Goal: Task Accomplishment & Management: Manage account settings

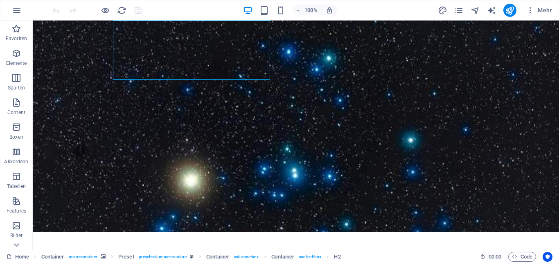
scroll to position [46, 0]
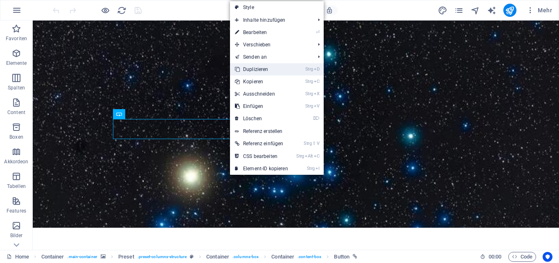
click at [252, 70] on link "Strg D Duplizieren" at bounding box center [261, 69] width 63 height 12
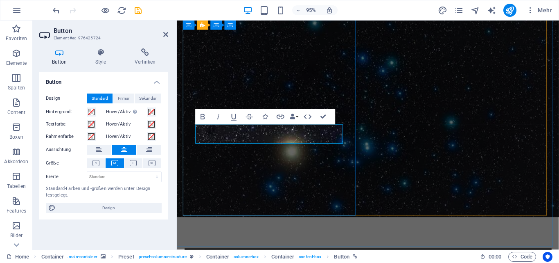
scroll to position [35, 0]
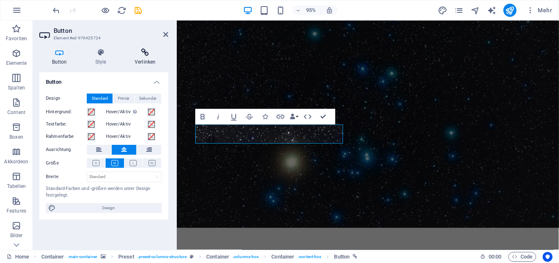
click at [135, 49] on icon at bounding box center [145, 52] width 46 height 8
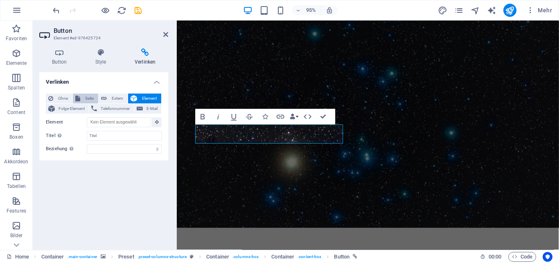
click at [88, 96] on span "Seite" at bounding box center [89, 98] width 13 height 10
select select
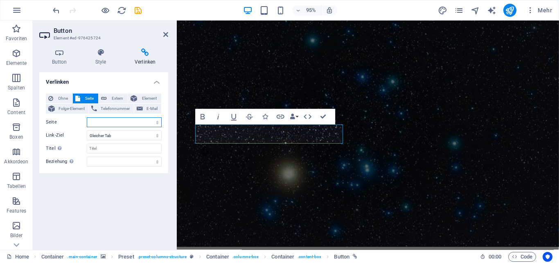
click at [105, 122] on select "Home Legal Notice Legal Notice 1 Privacy" at bounding box center [124, 122] width 75 height 10
click at [113, 101] on span "Extern" at bounding box center [117, 98] width 16 height 10
select select "blank"
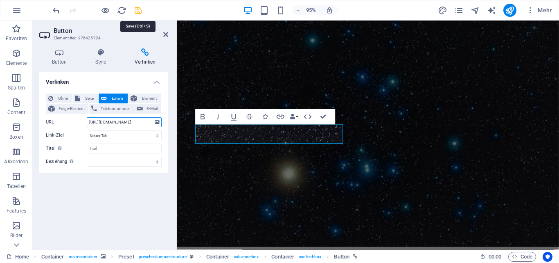
type input "[URL][DOMAIN_NAME]"
click at [136, 11] on icon "save" at bounding box center [138, 10] width 9 height 9
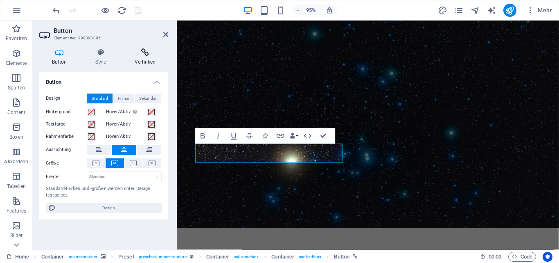
click at [147, 54] on icon at bounding box center [145, 52] width 46 height 8
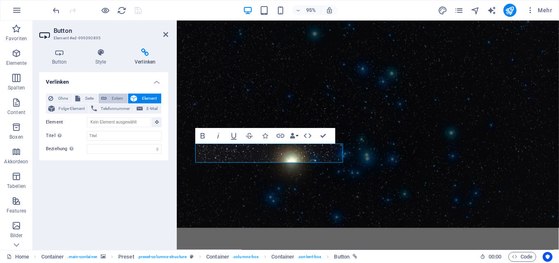
click at [114, 99] on span "Extern" at bounding box center [117, 98] width 16 height 10
select select "blank"
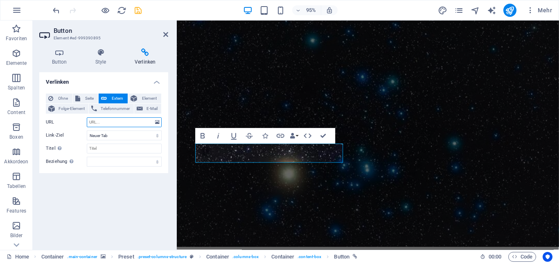
paste input "https://allskykamera.space/kamera.php?k=ASK014"
drag, startPoint x: 138, startPoint y: 124, endPoint x: 65, endPoint y: 125, distance: 72.5
click at [65, 125] on div "URL https://allskykamera.space/kamera.php?k=ASK014" at bounding box center [104, 122] width 116 height 10
type input "https://allskykamera.space/kamera.php?k=ASK014"
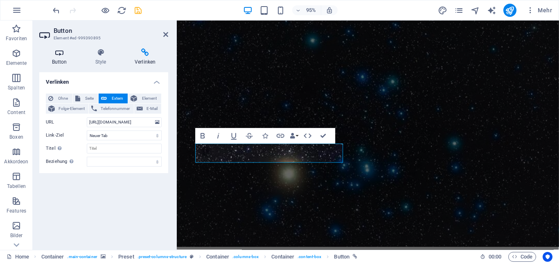
click at [58, 49] on icon at bounding box center [59, 52] width 40 height 8
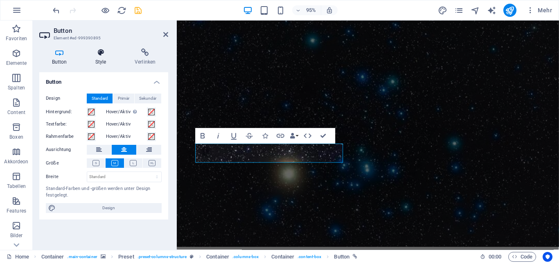
click at [105, 54] on icon at bounding box center [101, 52] width 36 height 8
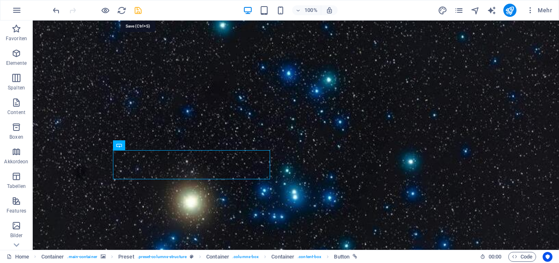
click at [137, 9] on icon "save" at bounding box center [138, 10] width 9 height 9
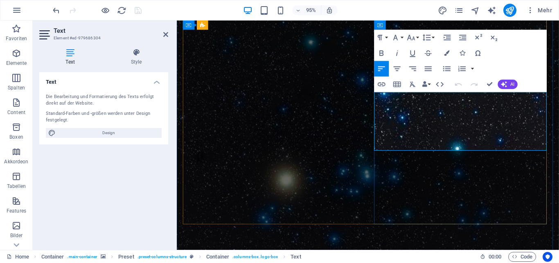
drag, startPoint x: 386, startPoint y: 113, endPoint x: 407, endPoint y: 111, distance: 21.8
drag, startPoint x: 459, startPoint y: 122, endPoint x: 558, endPoint y: 148, distance: 102.4
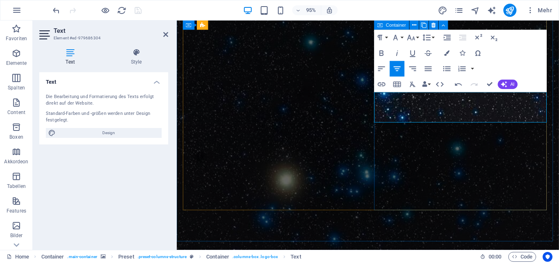
scroll to position [50, 0]
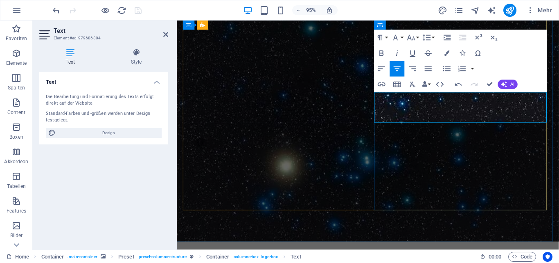
drag, startPoint x: 385, startPoint y: 113, endPoint x: 512, endPoint y: 123, distance: 127.3
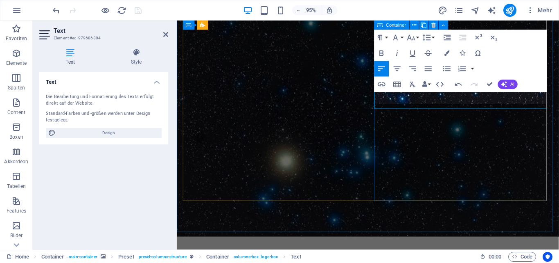
scroll to position [59, 0]
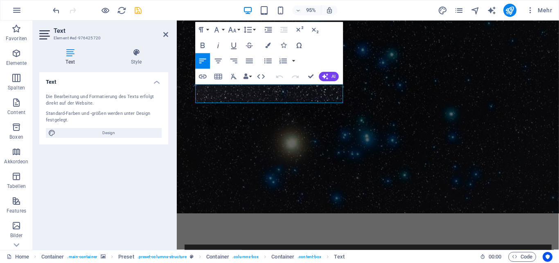
scroll to position [44, 0]
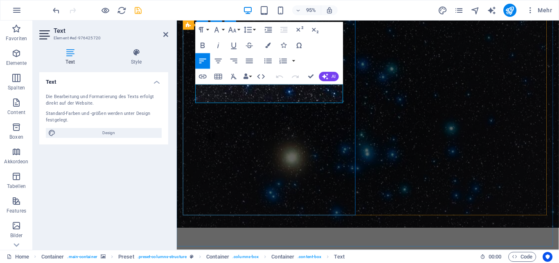
drag, startPoint x: 248, startPoint y: 92, endPoint x: 272, endPoint y: 100, distance: 25.0
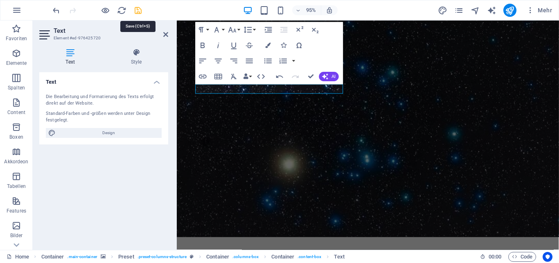
click at [138, 8] on icon "save" at bounding box center [138, 10] width 9 height 9
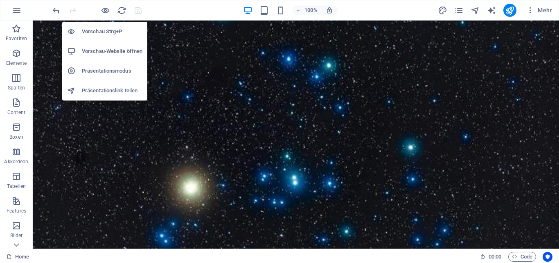
click at [102, 46] on li "Vorschau-Website öffnen" at bounding box center [104, 51] width 85 height 20
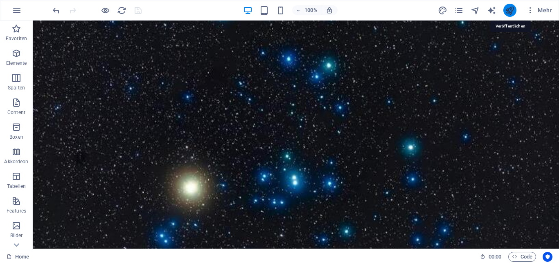
click at [510, 10] on icon "publish" at bounding box center [509, 10] width 9 height 9
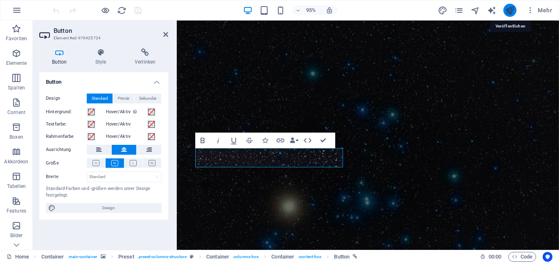
click at [508, 13] on icon "publish" at bounding box center [509, 10] width 9 height 9
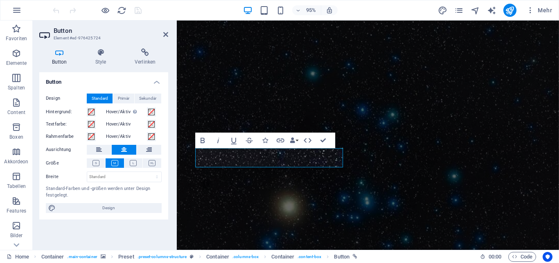
click at [154, 12] on div "95% Mehr" at bounding box center [303, 10] width 505 height 13
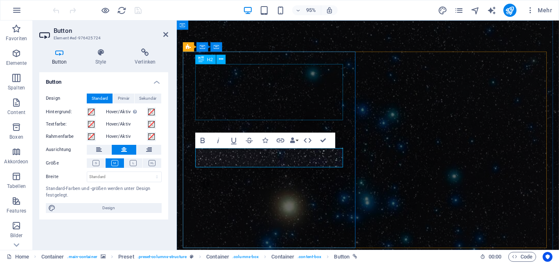
click at [206, 64] on div "H2" at bounding box center [214, 60] width 36 height 10
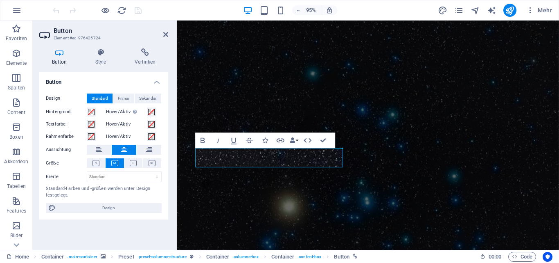
click at [330, 32] on figure at bounding box center [378, 156] width 403 height 272
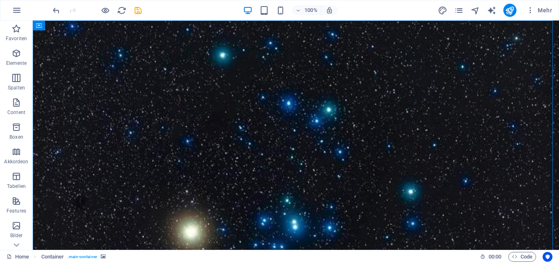
click at [165, 23] on figure at bounding box center [296, 156] width 527 height 272
click at [136, 8] on icon "save" at bounding box center [138, 10] width 9 height 9
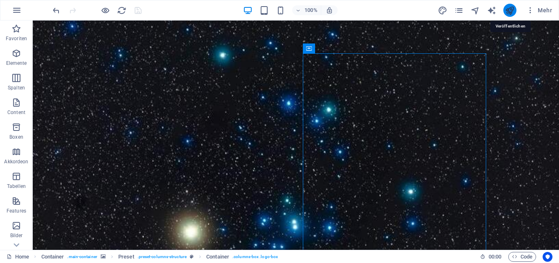
click at [509, 10] on icon "publish" at bounding box center [509, 10] width 9 height 9
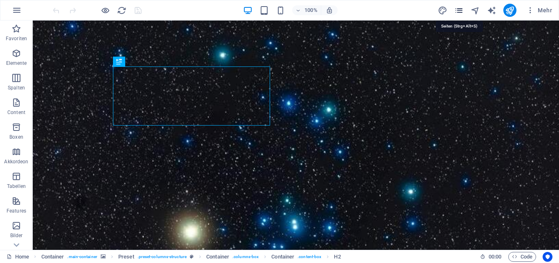
click at [457, 11] on icon "pages" at bounding box center [459, 10] width 9 height 9
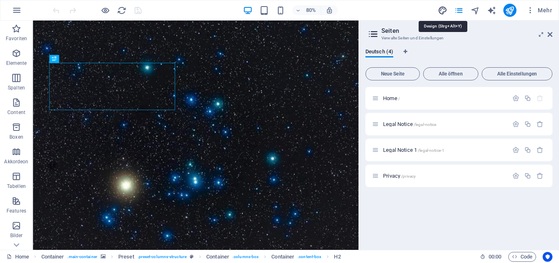
click at [442, 12] on icon "design" at bounding box center [442, 10] width 9 height 9
select select "px"
select select "300"
select select "px"
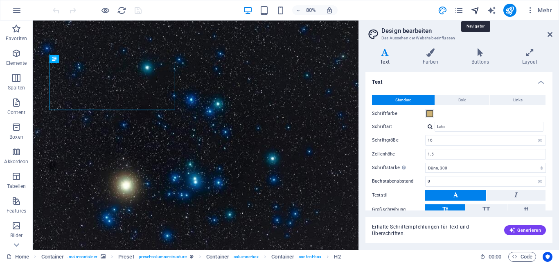
click at [476, 10] on icon "navigator" at bounding box center [475, 10] width 9 height 9
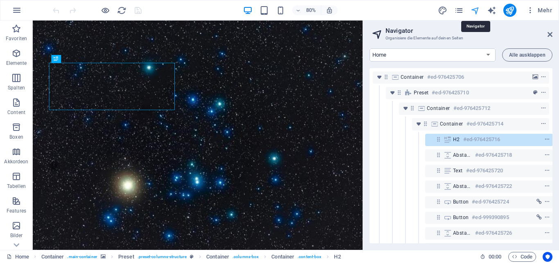
scroll to position [0, 2]
click at [493, 13] on icon "text_generator" at bounding box center [491, 10] width 9 height 9
select select "English"
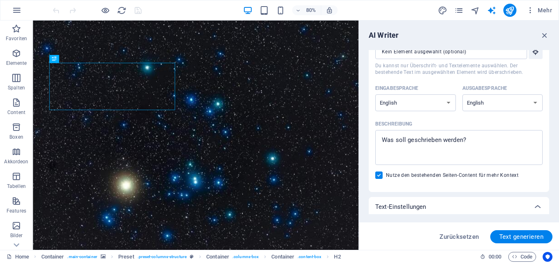
scroll to position [0, 0]
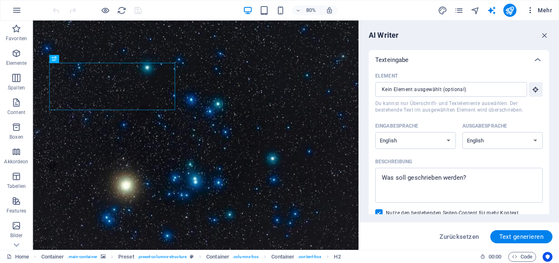
click at [529, 15] on button "Mehr" at bounding box center [539, 10] width 32 height 13
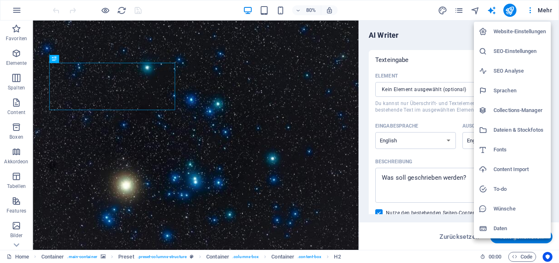
click at [528, 32] on h6 "Website-Einstellungen" at bounding box center [520, 32] width 52 height 10
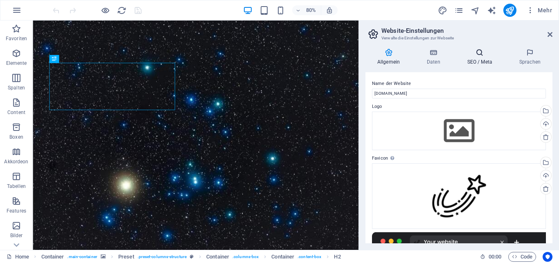
click at [481, 57] on h4 "SEO / Meta" at bounding box center [482, 56] width 52 height 17
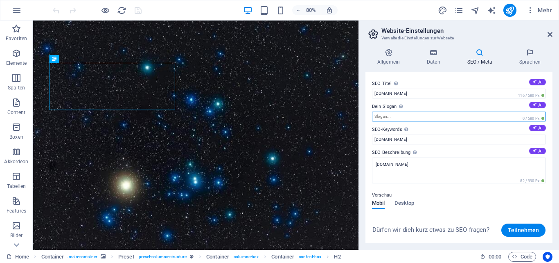
click at [440, 114] on input "Dein Slogan Der Slogan deiner Website. AI" at bounding box center [459, 116] width 174 height 10
click at [534, 104] on icon at bounding box center [535, 104] width 5 height 5
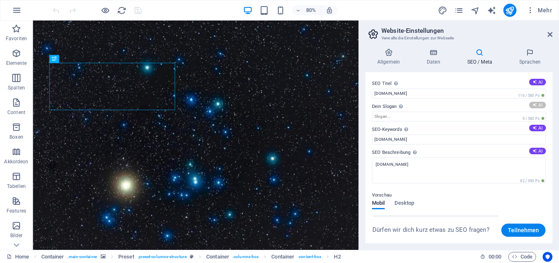
type input "„Himmel beobachten – Entdecke die Allsky Kamera“"
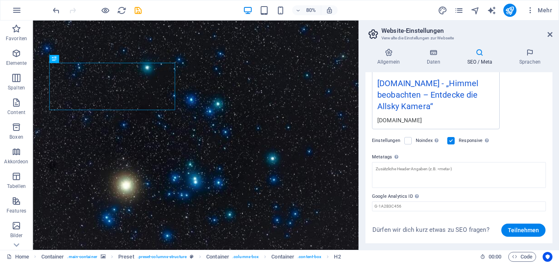
scroll to position [159, 0]
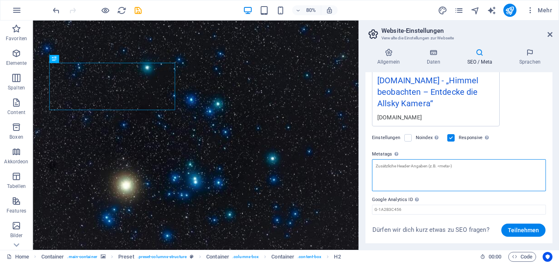
click at [388, 170] on textarea "Metatags Hier kannst du individuellen HTML-Code innerhalb des Tags einfügen. Be…" at bounding box center [459, 175] width 174 height 32
paste textarea "allsky kiel, Roland Thull, Inhalte Nutzung, rechtliche Hinweise, Datenschutz, W…"
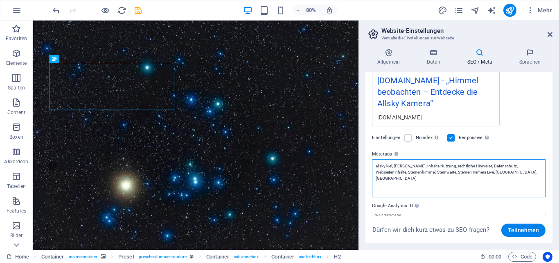
drag, startPoint x: 438, startPoint y: 172, endPoint x: 370, endPoint y: 156, distance: 69.3
click at [370, 156] on div "SEO Titel Der Titel der Website - Das Erkennungsmerkmal in Suchmaschinen. AI al…" at bounding box center [459, 157] width 187 height 171
click at [417, 180] on textarea "allsky kiel, Roland Thull, Inhalte Nutzung, rechtliche Hinweise, Datenschutz, W…" at bounding box center [459, 178] width 174 height 38
drag, startPoint x: 417, startPoint y: 180, endPoint x: 362, endPoint y: 155, distance: 60.7
click at [362, 155] on div "Allgemein Daten SEO / Meta Sprachen Name der Website allsky-kiel.de Logo Ziehe …" at bounding box center [459, 146] width 200 height 208
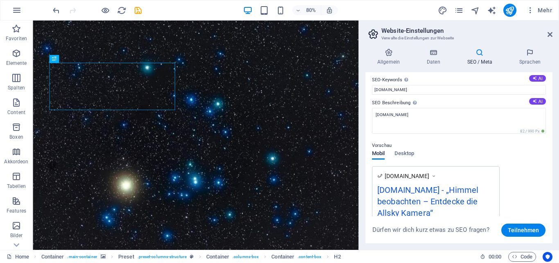
scroll to position [48, 0]
type textarea "allsky kiel, Roland Thull, Inhalte Nutzung, rechtliche Hinweise, Datenschutz, W…"
click at [536, 105] on body "allsky-kiel.de Home Favoriten Elemente Spalten Content Boxen Akkordeon Tabellen…" at bounding box center [279, 131] width 559 height 263
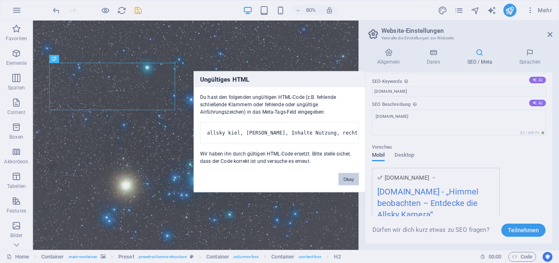
click at [351, 183] on button "Okay" at bounding box center [349, 178] width 20 height 12
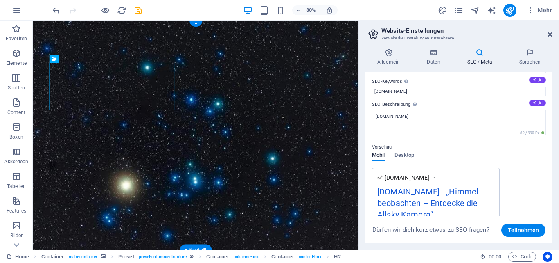
scroll to position [167, 0]
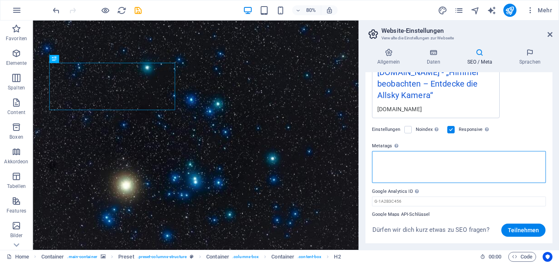
click at [482, 169] on textarea "Metatags Hier kannst du individuellen HTML-Code innerhalb des Tags einfügen. Be…" at bounding box center [459, 167] width 174 height 32
drag, startPoint x: 460, startPoint y: 169, endPoint x: 379, endPoint y: 147, distance: 83.9
click at [376, 146] on div "Metatags Hier kannst du individuellen HTML-Code innerhalb des Tags einfügen. Be…" at bounding box center [459, 162] width 174 height 42
type textarea "<"
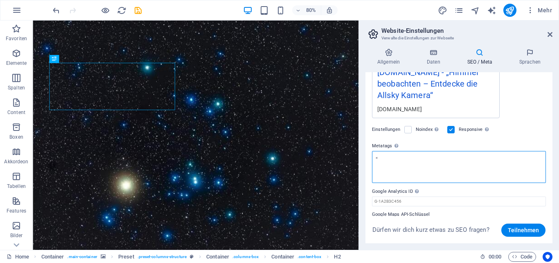
paste textarea "allsky kiel, Roland Thull, Inhalte Nutzung, rechtliche Hinweise, Datenschutz, W…"
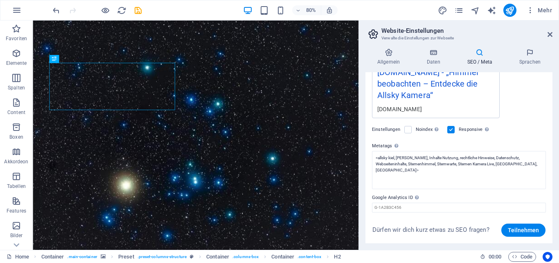
type textarea "<allsky kiel,="" roland="" thull,="" inhalte="" nutzung,="" rechtliche="" hinwe…"
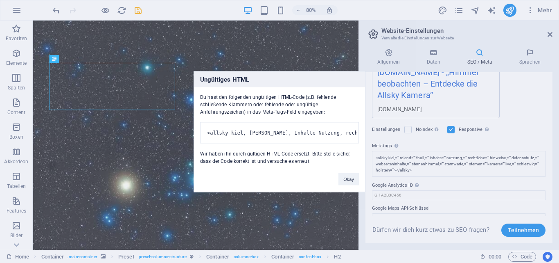
drag, startPoint x: 553, startPoint y: 161, endPoint x: 552, endPoint y: 149, distance: 12.7
click at [552, 149] on body "allsky-kiel.de Home Favoriten Elemente Spalten Content Boxen Akkordeon Tabellen…" at bounding box center [279, 131] width 559 height 263
click at [341, 182] on button "Okay" at bounding box center [349, 178] width 20 height 12
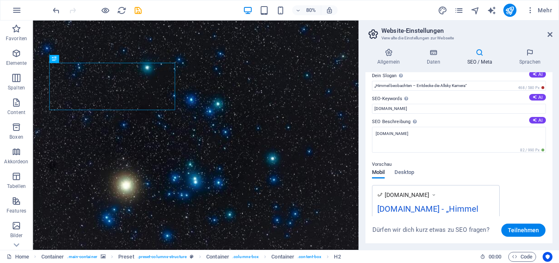
scroll to position [29, 0]
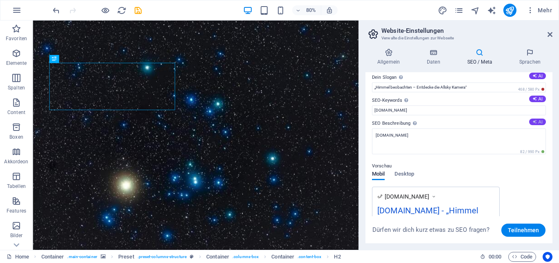
click at [530, 120] on button "AI" at bounding box center [538, 121] width 17 height 7
type textarea "Entdecken Sie die Allsky Kamera auf allsky-kiel.de – Ihr Zugang zu atemberauben…"
click at [138, 10] on icon "save" at bounding box center [138, 10] width 9 height 9
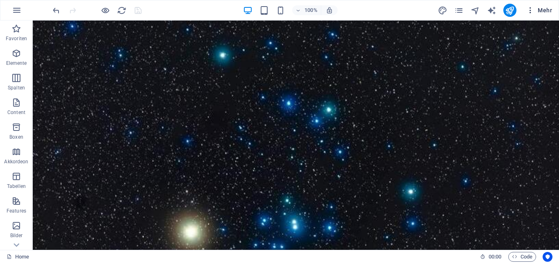
click at [527, 13] on icon "button" at bounding box center [531, 10] width 8 height 8
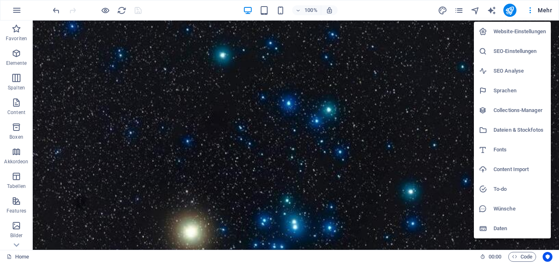
click at [506, 54] on h6 "SEO-Einstellungen" at bounding box center [520, 51] width 52 height 10
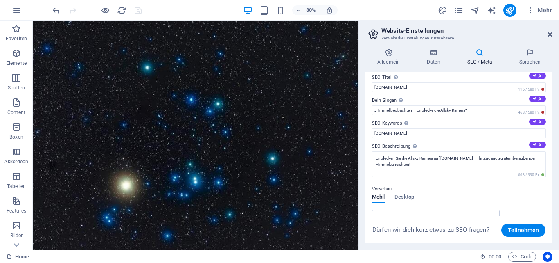
scroll to position [0, 0]
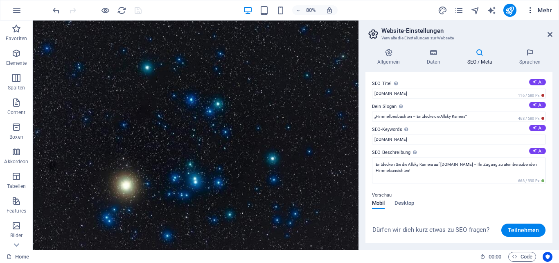
click at [530, 14] on button "Mehr" at bounding box center [539, 10] width 32 height 13
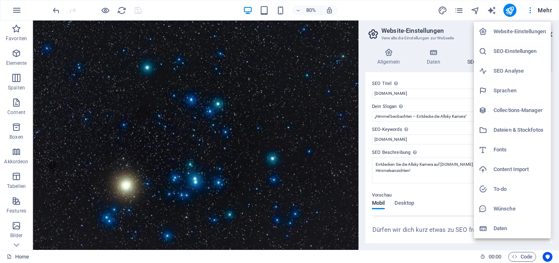
click at [511, 69] on h6 "SEO Analyse" at bounding box center [520, 71] width 52 height 10
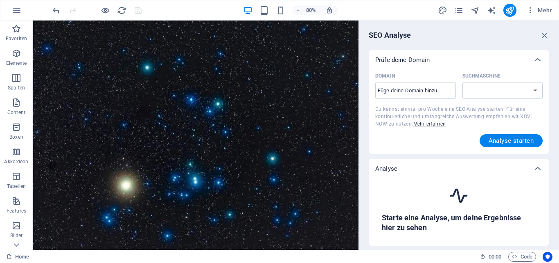
select select "google.com"
click at [431, 91] on input "Domain ​" at bounding box center [416, 90] width 81 height 13
type input "[DOMAIN_NAME]"
select select "google.de"
type input "[DOMAIN_NAME]"
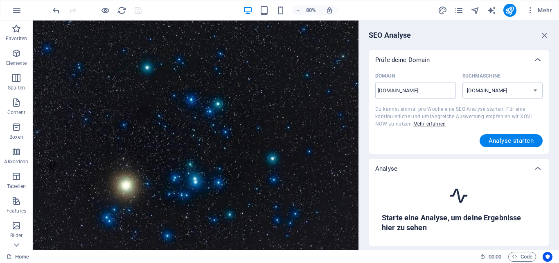
drag, startPoint x: 557, startPoint y: 107, endPoint x: 553, endPoint y: 125, distance: 18.2
click at [553, 125] on div "SEO Analyse Prüfe deine Domain Domain allsky-kiel.de ​ Suchmaschine google.de g…" at bounding box center [459, 134] width 200 height 229
click at [498, 140] on span "Analyse starten" at bounding box center [511, 140] width 45 height 7
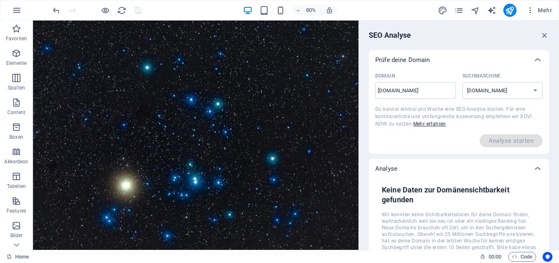
drag, startPoint x: 549, startPoint y: 205, endPoint x: 548, endPoint y: 184, distance: 21.3
click at [548, 184] on div "SEO Analyse Prüfe deine Domain Domain allsky-kiel.de ​ Suchmaschine google.de g…" at bounding box center [459, 134] width 200 height 229
click at [531, 11] on icon "button" at bounding box center [531, 10] width 8 height 8
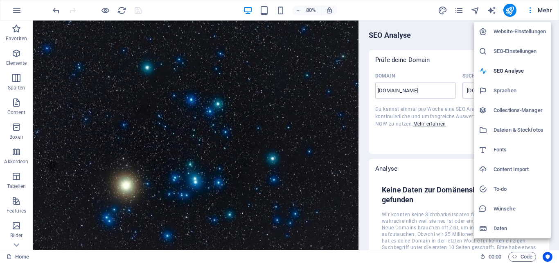
click at [520, 50] on h6 "SEO-Einstellungen" at bounding box center [520, 51] width 52 height 10
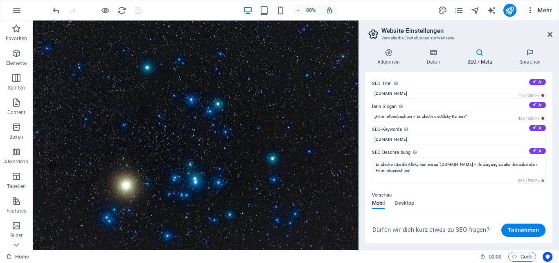
click at [530, 12] on icon "button" at bounding box center [531, 10] width 8 height 8
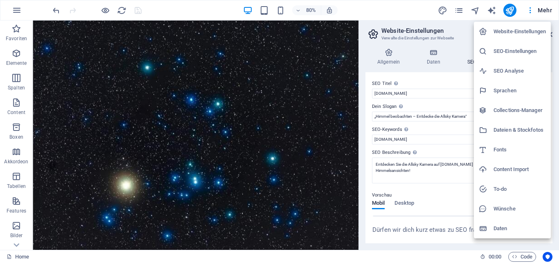
click at [527, 34] on h6 "Website-Einstellungen" at bounding box center [520, 32] width 52 height 10
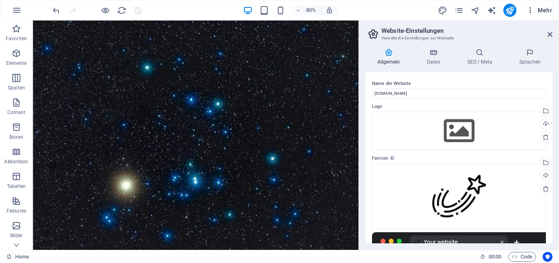
click at [529, 12] on icon "button" at bounding box center [531, 10] width 8 height 8
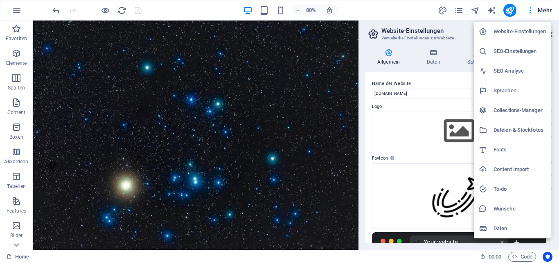
click at [532, 10] on div at bounding box center [279, 131] width 559 height 263
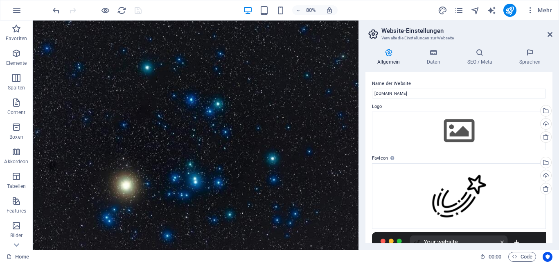
click at [532, 10] on icon "button" at bounding box center [531, 10] width 8 height 8
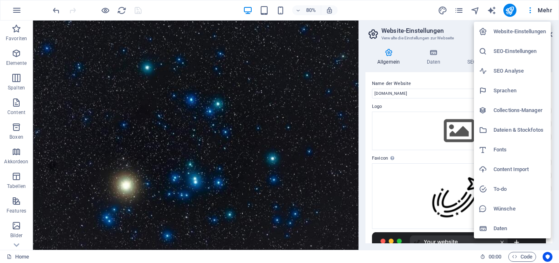
click at [519, 34] on h6 "Website-Einstellungen" at bounding box center [520, 32] width 52 height 10
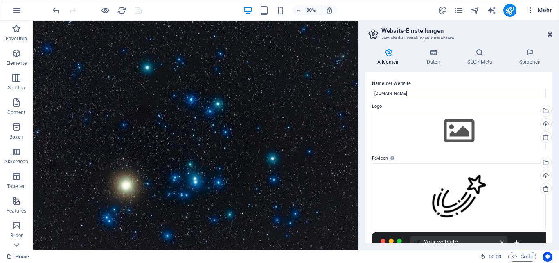
click at [530, 10] on icon "button" at bounding box center [531, 10] width 8 height 8
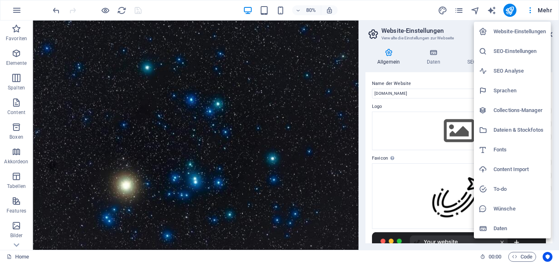
click at [516, 47] on h6 "SEO-Einstellungen" at bounding box center [520, 51] width 52 height 10
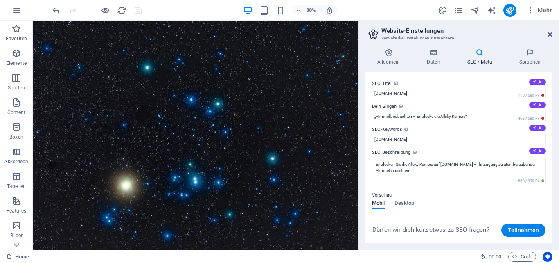
drag, startPoint x: 559, startPoint y: 83, endPoint x: 559, endPoint y: 90, distance: 7.0
click at [559, 90] on div "Allgemein Daten SEO / Meta Sprachen Name der Website allsky-kiel.de Logo Ziehe …" at bounding box center [459, 146] width 200 height 208
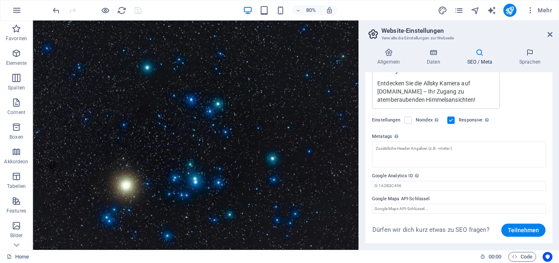
scroll to position [197, 0]
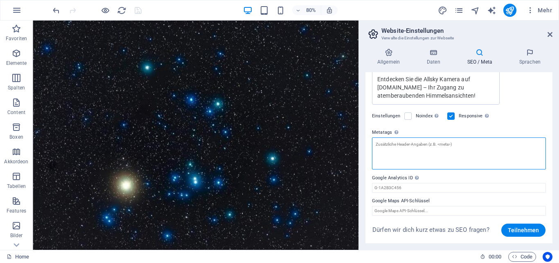
click at [442, 146] on textarea "Metatags Hier kannst du individuellen HTML-Code innerhalb des Tags einfügen. Be…" at bounding box center [459, 153] width 174 height 32
paste textarea "<meta name="google-site-verification" content="z1hWCEWfAcsq3W8iAR_YSSXwADSE70SP…"
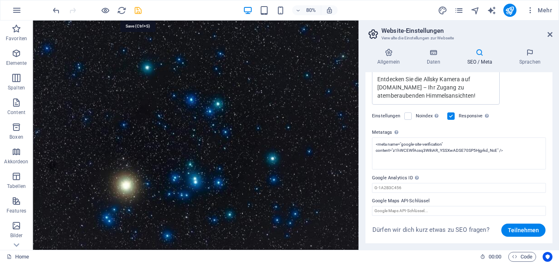
type textarea "<meta name="google-site-verification" content="z1hWCEWfAcsq3W8iAR_YSSXwADSE70SP…"
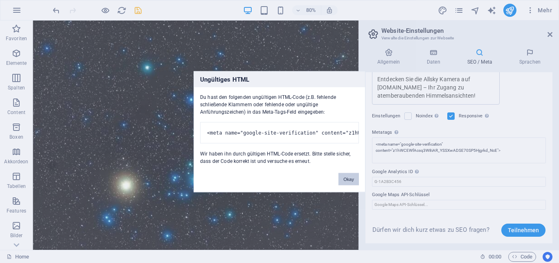
click at [140, 12] on body "allsky-kiel.de Home Favoriten Elemente Spalten Content Boxen Akkordeon Tabellen…" at bounding box center [279, 131] width 559 height 263
click at [349, 180] on button "Okay" at bounding box center [349, 178] width 20 height 12
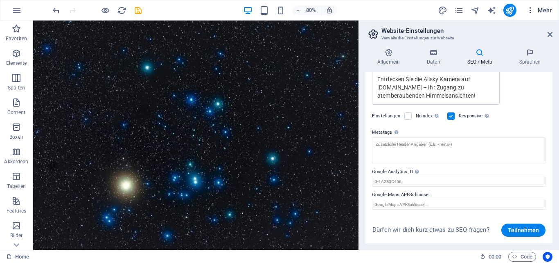
click at [529, 12] on icon "button" at bounding box center [531, 10] width 8 height 8
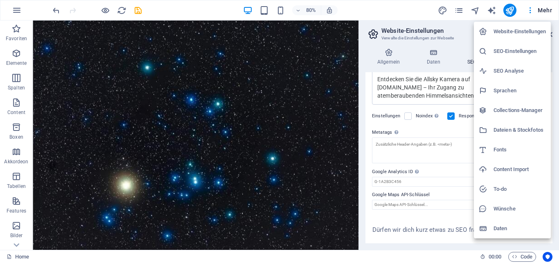
click at [543, 8] on div at bounding box center [279, 131] width 559 height 263
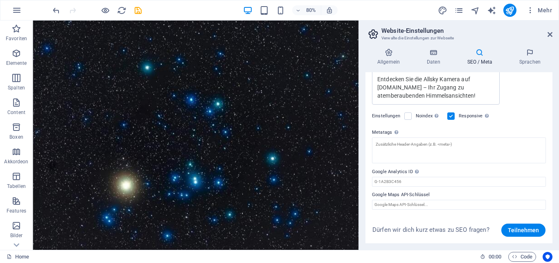
click at [543, 8] on span "Mehr" at bounding box center [540, 10] width 26 height 8
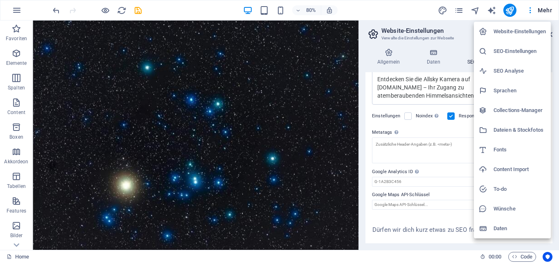
click at [210, 63] on div at bounding box center [279, 131] width 559 height 263
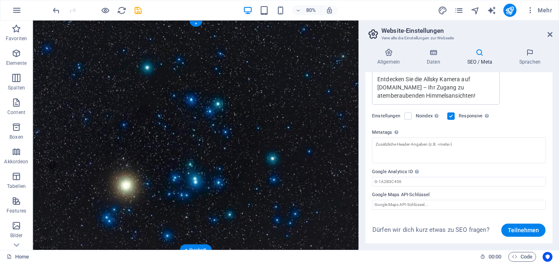
click at [204, 42] on figure at bounding box center [236, 163] width 407 height 286
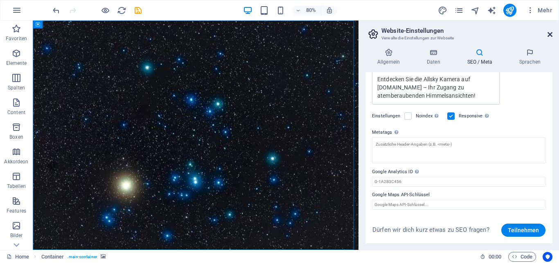
click at [549, 35] on icon at bounding box center [550, 34] width 5 height 7
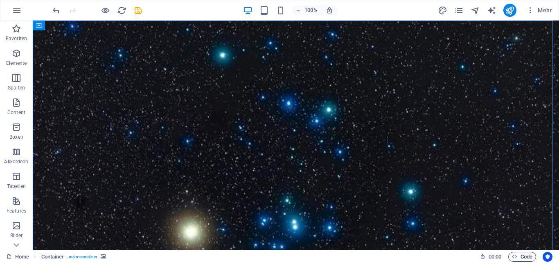
click at [517, 252] on span "Code" at bounding box center [522, 256] width 20 height 10
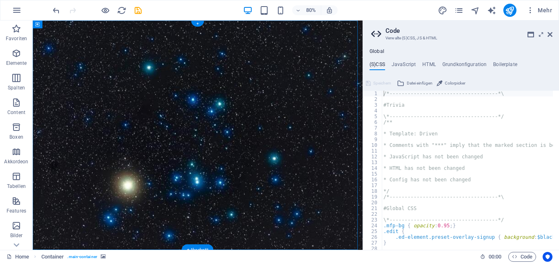
click at [224, 39] on figure at bounding box center [239, 163] width 413 height 286
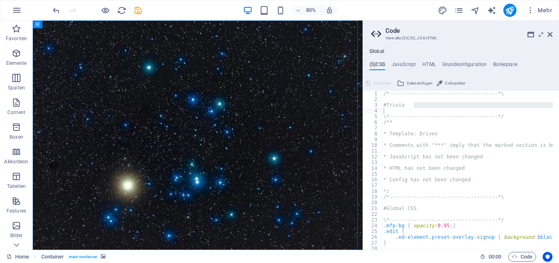
drag, startPoint x: 557, startPoint y: 104, endPoint x: 559, endPoint y: 111, distance: 7.2
click at [559, 111] on div at bounding box center [555, 167] width 8 height 153
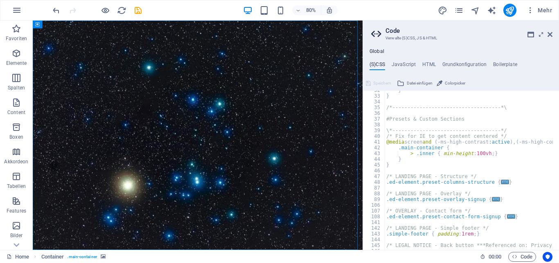
scroll to position [191, 0]
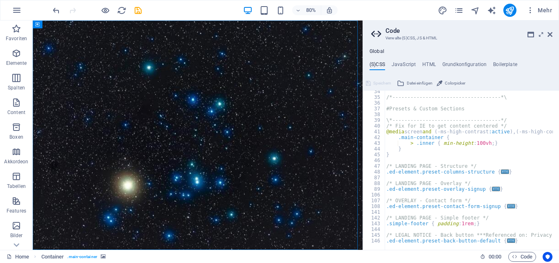
click at [431, 60] on div "Global (S)CSS JavaScript HTML Grundkonfiguration Boilerplate /*----------------…" at bounding box center [461, 148] width 196 height 201
click at [428, 63] on h4 "HTML" at bounding box center [430, 65] width 14 height 9
type textarea "<a href="#main-content" class="wv-link-content button">Skip to main content</a>"
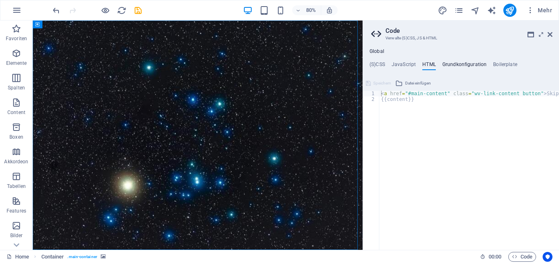
click at [478, 66] on h4 "Grundkonfiguration" at bounding box center [465, 65] width 45 height 9
type textarea "$color-background: #ffffff;"
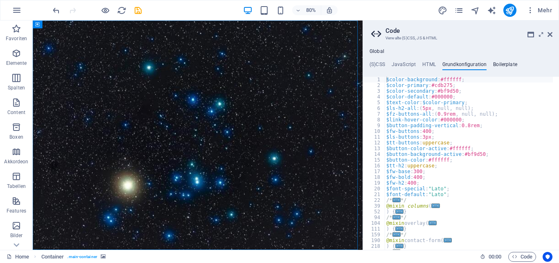
click at [500, 64] on h4 "Boilerplate" at bounding box center [505, 65] width 24 height 9
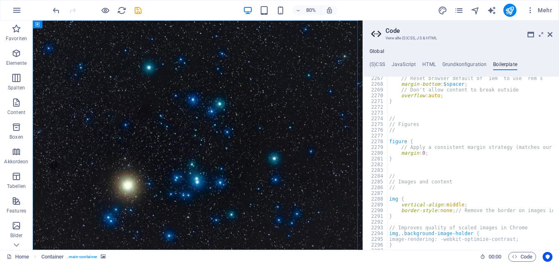
scroll to position [7269, 0]
click at [470, 67] on h4 "Grundkonfiguration" at bounding box center [465, 65] width 45 height 9
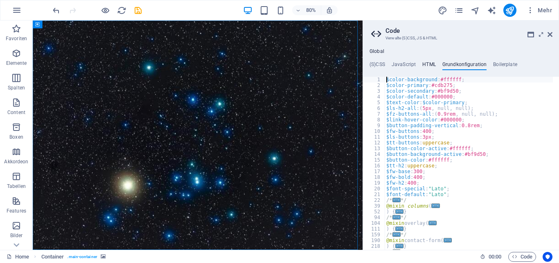
click at [430, 68] on h4 "HTML" at bounding box center [430, 65] width 14 height 9
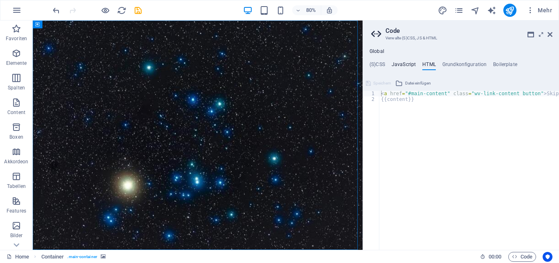
click at [405, 64] on h4 "JavaScript" at bounding box center [404, 65] width 24 height 9
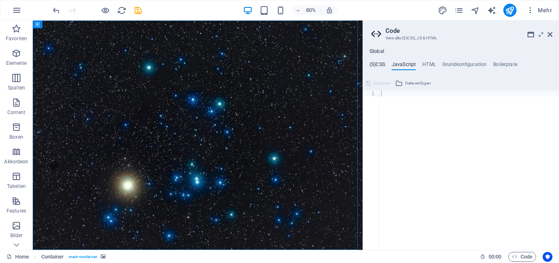
click at [373, 63] on h4 "(S)CSS" at bounding box center [378, 65] width 16 height 9
type textarea "#Trivia"
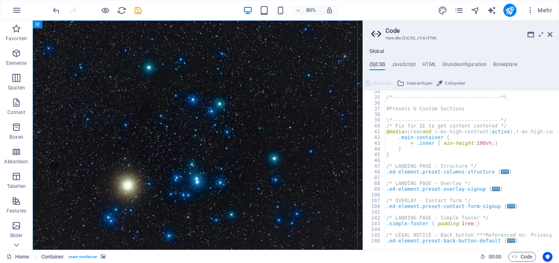
click at [375, 34] on icon at bounding box center [377, 33] width 12 height 11
click at [553, 33] on aside "Code Verwalte (S)CSS, JS & HTML Global (S)CSS JavaScript HTML Grundkonfiguratio…" at bounding box center [461, 134] width 197 height 229
click at [550, 33] on icon at bounding box center [550, 34] width 5 height 7
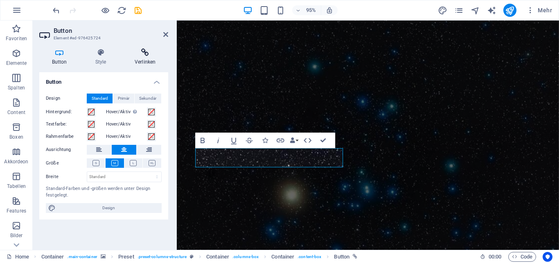
click at [138, 59] on h4 "Verlinken" at bounding box center [145, 56] width 46 height 17
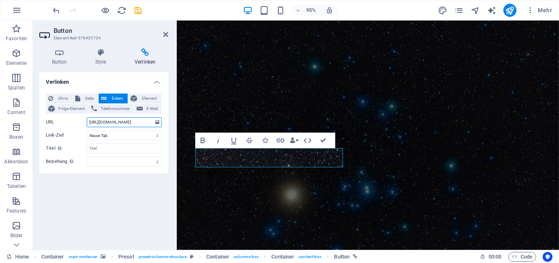
drag, startPoint x: 89, startPoint y: 120, endPoint x: 173, endPoint y: 119, distance: 84.4
click at [173, 119] on div "Button Style Verlinken Button Design Standard Primär Sekundär Hintergrund: Hove…" at bounding box center [104, 146] width 142 height 208
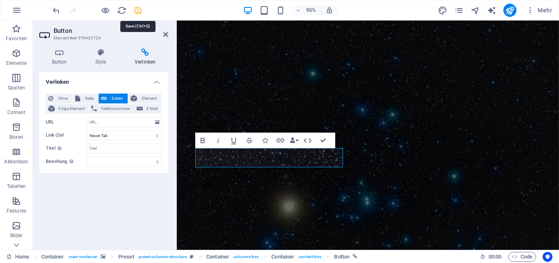
click at [137, 14] on icon "save" at bounding box center [138, 10] width 9 height 9
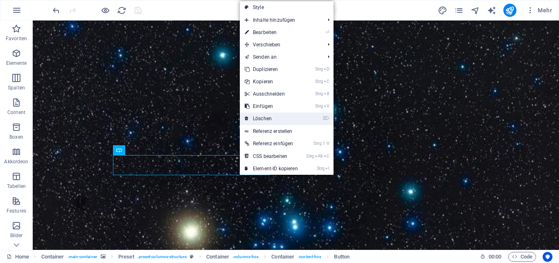
click at [265, 116] on link "⌦ Löschen" at bounding box center [271, 118] width 63 height 12
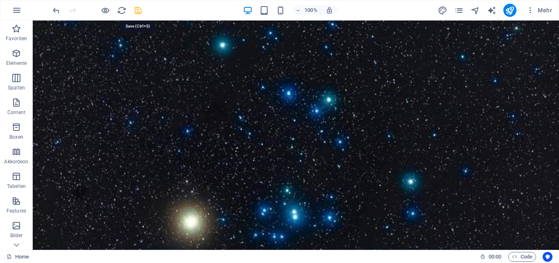
click at [140, 12] on icon "save" at bounding box center [138, 10] width 9 height 9
click at [512, 10] on icon "publish" at bounding box center [509, 10] width 9 height 9
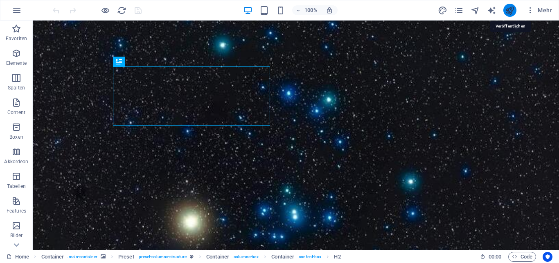
click at [509, 10] on icon "publish" at bounding box center [509, 10] width 9 height 9
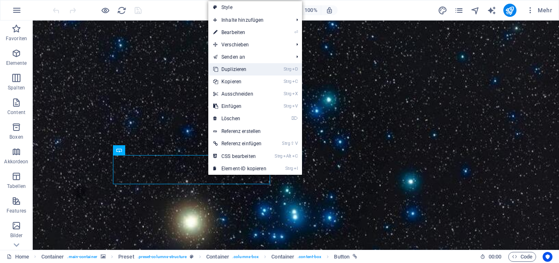
click at [235, 70] on link "Strg D Duplizieren" at bounding box center [239, 69] width 63 height 12
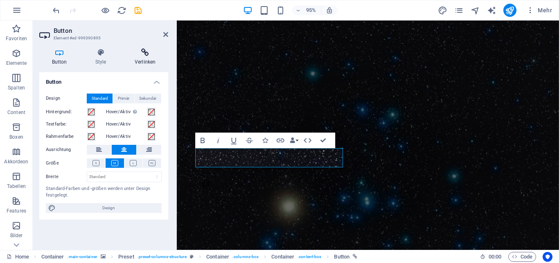
click at [148, 54] on icon at bounding box center [145, 52] width 46 height 8
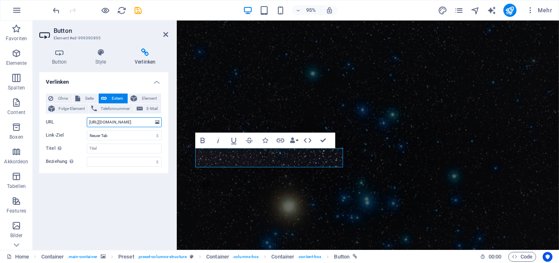
click at [120, 121] on input "https://allskykamera.space/kamera.php?k=ASK014" at bounding box center [124, 122] width 75 height 10
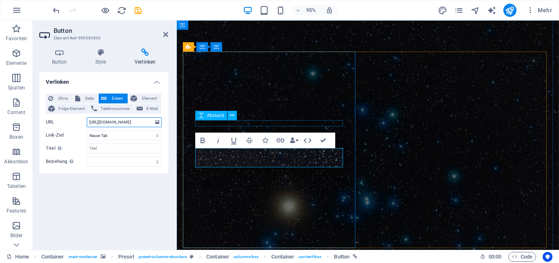
drag, startPoint x: 279, startPoint y: 141, endPoint x: 239, endPoint y: 130, distance: 42.1
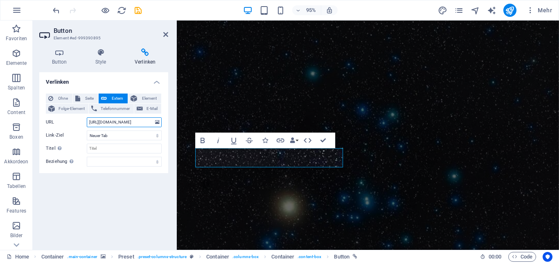
click at [102, 121] on input "https://allskykamera.space/kamera.php?k=ASK014" at bounding box center [124, 122] width 75 height 10
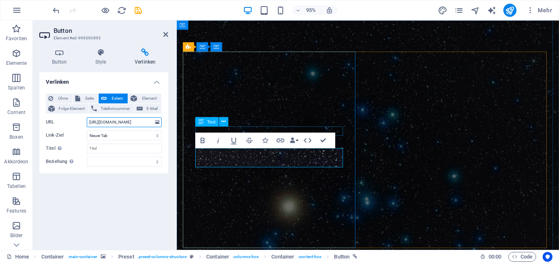
drag, startPoint x: 279, startPoint y: 142, endPoint x: 214, endPoint y: 134, distance: 65.6
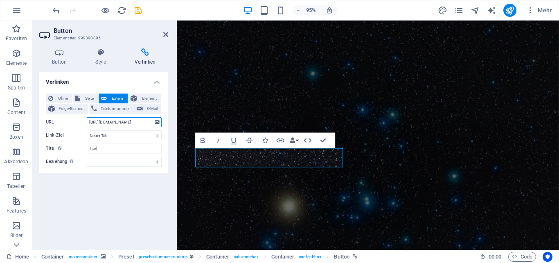
click at [101, 122] on input "https://allskykamera.space/kamera.php?k=ASK014" at bounding box center [124, 122] width 75 height 10
drag, startPoint x: 278, startPoint y: 142, endPoint x: 178, endPoint y: 123, distance: 101.6
click at [104, 121] on input "https://allskykamera.space/kamera.php?k=ASK014" at bounding box center [124, 122] width 75 height 10
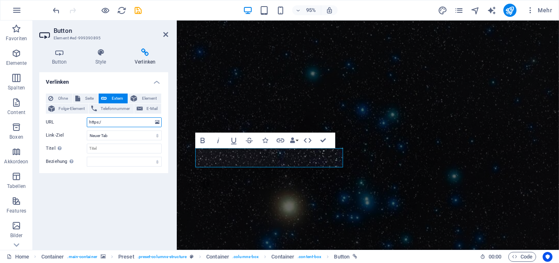
type input "https://www.allsky-kiel.de/allsky"
click at [138, 12] on icon "save" at bounding box center [138, 10] width 9 height 9
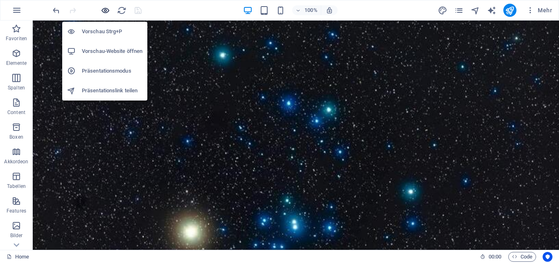
click at [106, 9] on icon "button" at bounding box center [105, 10] width 9 height 9
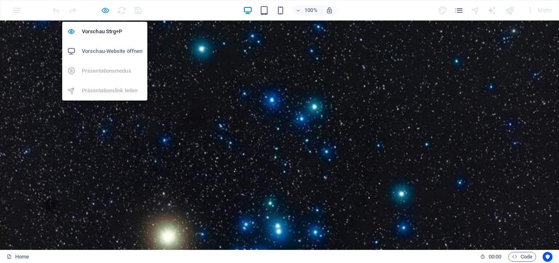
click at [104, 13] on icon "button" at bounding box center [105, 10] width 9 height 9
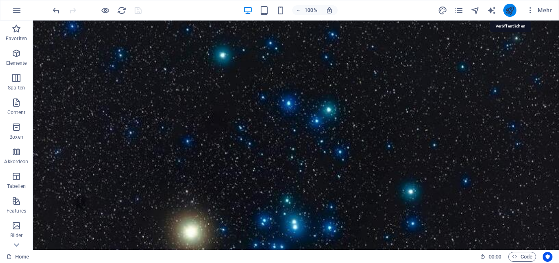
click at [509, 15] on icon "publish" at bounding box center [509, 10] width 9 height 9
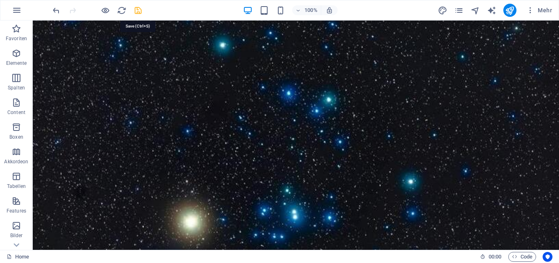
click at [136, 10] on icon "save" at bounding box center [138, 10] width 9 height 9
click at [509, 11] on icon "publish" at bounding box center [509, 10] width 9 height 9
